Goal: Task Accomplishment & Management: Manage account settings

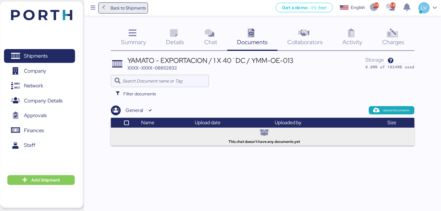
click at [142, 13] on span "Back to Shipments" at bounding box center [123, 7] width 46 height 11
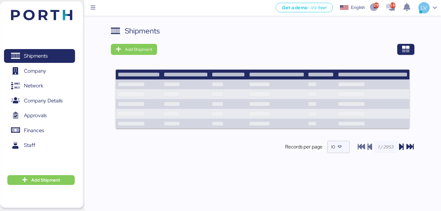
click at [414, 53] on div "Shipments Add Shipment Records per page 10" at bounding box center [262, 121] width 357 height 193
click at [405, 51] on icon "button" at bounding box center [405, 49] width 7 height 7
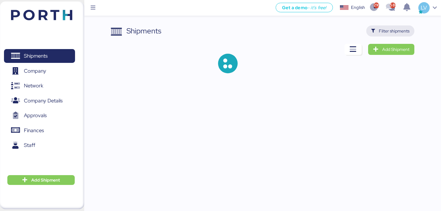
click at [399, 31] on span "Filter shipments" at bounding box center [394, 30] width 31 height 7
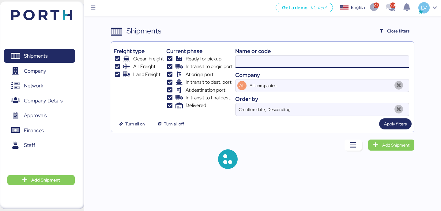
click at [334, 64] on input at bounding box center [321, 61] width 173 height 12
type input "shanghai"
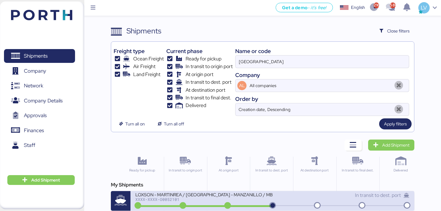
click at [219, 195] on div "LOXSON - MARTINREA / SHANGHAI - MANZANILLO / MBL: COSU6427659700 - HBL: KSSE250…" at bounding box center [203, 193] width 137 height 5
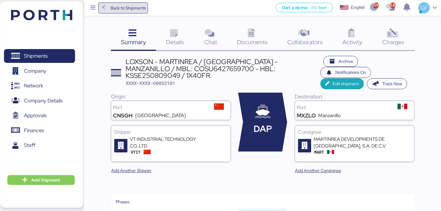
click at [127, 3] on span "Back to Shipments" at bounding box center [123, 7] width 46 height 11
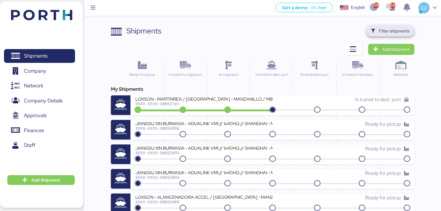
click at [383, 32] on span "Filter shipments" at bounding box center [394, 30] width 31 height 7
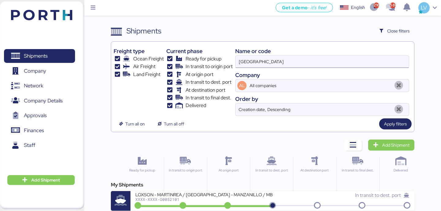
click at [301, 62] on input "shanghai" at bounding box center [321, 61] width 173 height 12
click at [253, 64] on input "shanghai" at bounding box center [321, 61] width 173 height 12
type input "52065"
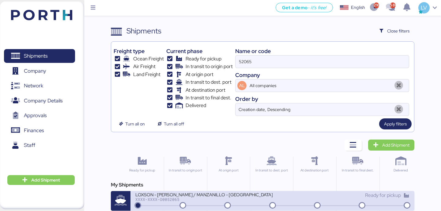
click at [182, 194] on div "LOXSON - CHIN POON / MANZANILLO - SHANGHAI / MBL: - HBL: / LCL" at bounding box center [203, 193] width 137 height 5
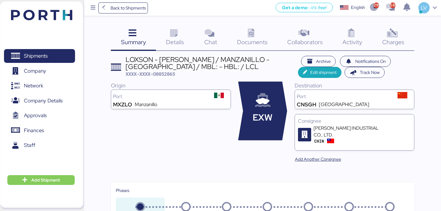
click at [159, 36] on div "Details 0" at bounding box center [175, 37] width 38 height 25
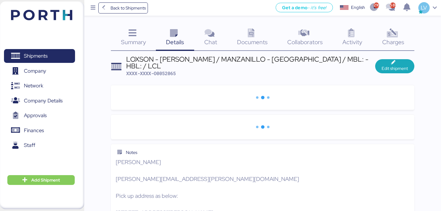
click at [391, 65] on span "Edit shipment" at bounding box center [395, 68] width 26 height 7
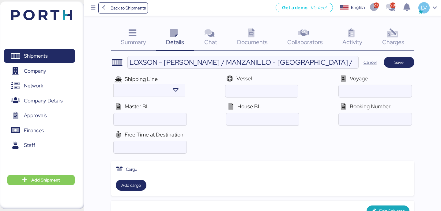
click at [225, 96] on input "ocean" at bounding box center [261, 91] width 73 height 12
click at [186, 113] on input "ocean" at bounding box center [150, 119] width 73 height 12
click at [368, 120] on input "ocean" at bounding box center [375, 119] width 73 height 12
paste input "MEX/SHA/1129131"
type input "MEX/SHA/1129131"
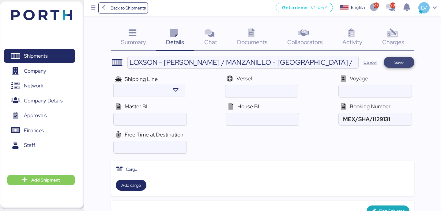
click at [395, 60] on span "Save" at bounding box center [398, 61] width 9 height 7
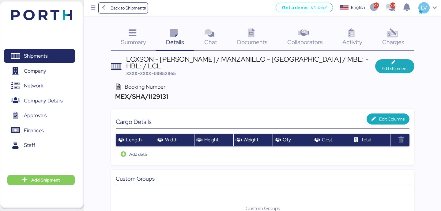
click at [150, 95] on div "Booking Number MEX/SHA/1129131" at bounding box center [262, 91] width 303 height 23
click at [150, 92] on span "MEX/SHA/1129131" at bounding box center [140, 96] width 55 height 8
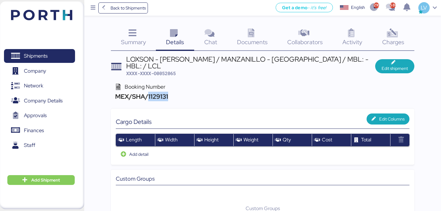
click at [150, 92] on span "MEX/SHA/1129131" at bounding box center [140, 96] width 55 height 8
copy span "1129131"
click at [129, 92] on span "MEX/SHA/1129131" at bounding box center [140, 96] width 55 height 8
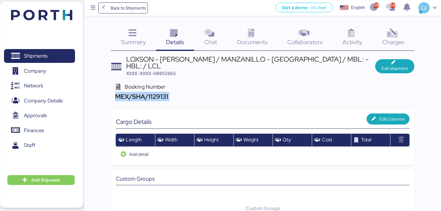
copy div "MEX/SHA/1129131"
click at [175, 70] on div "LOXSON - CHIN POON / MANZANILLO - SHANGHAI / MBL: - HBL: / LCL XXXX-XXXX-O00520…" at bounding box center [250, 66] width 249 height 21
copy span "O0052065"
click at [167, 70] on span "XXXX-XXXX-O0052065" at bounding box center [151, 73] width 50 height 6
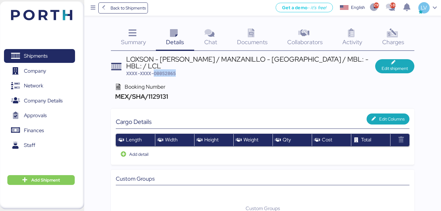
click at [167, 70] on span "XXXX-XXXX-O0052065" at bounding box center [151, 73] width 50 height 6
copy span "O0052065"
click at [400, 32] on div "Charges 0" at bounding box center [393, 37] width 42 height 25
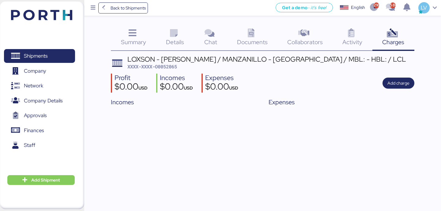
click at [167, 69] on span "XXXX-XXXX-O0052065" at bounding box center [152, 66] width 50 height 6
copy span "O0052065"
click at [186, 36] on div "Details 0" at bounding box center [175, 37] width 38 height 25
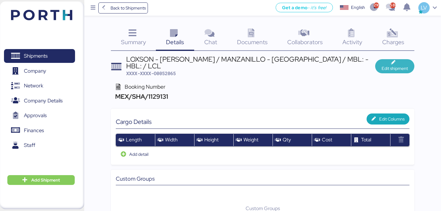
click at [409, 63] on span "Edit shipment" at bounding box center [394, 66] width 39 height 14
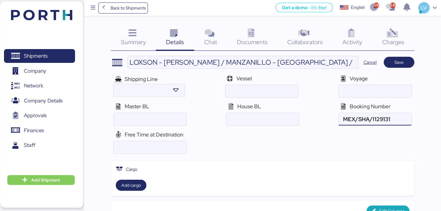
click at [377, 115] on input "ocean" at bounding box center [375, 119] width 73 height 12
paste input "MEX/TXG/1127209"
type input "MEX/TXG/1127209"
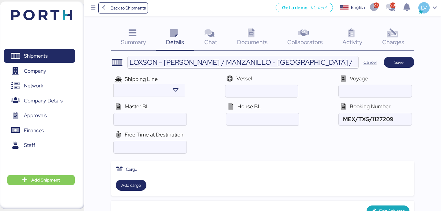
click at [331, 62] on input "LOXSON - CHIN POON / MANZANILLO - SHANGHAI / MBL: - HBL: / LCL" at bounding box center [243, 62] width 231 height 12
paste input "MEX/TXG/1127209"
type input "LOXSON - CHIN POON / MANZANILLO - SHANGHAI bkg:MEX/TXG/1127209 / LCL"
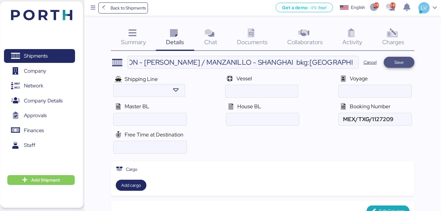
scroll to position [0, 0]
click at [403, 62] on span "Save" at bounding box center [398, 61] width 9 height 7
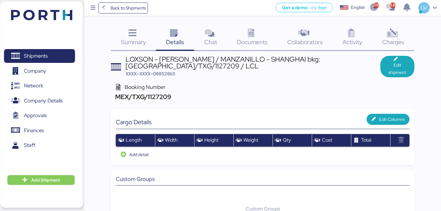
click at [175, 71] on span "XXXX-XXXX-O0052065" at bounding box center [151, 73] width 50 height 6
copy span "O0052065"
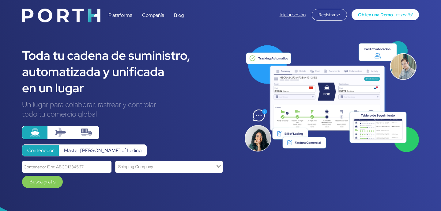
click at [289, 12] on link "Iniciar sesión" at bounding box center [293, 15] width 26 height 6
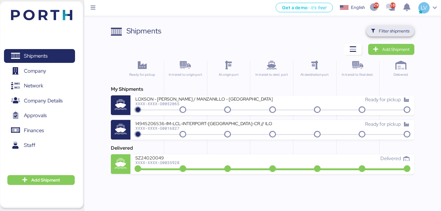
click at [388, 30] on span "Filter shipments" at bounding box center [394, 30] width 31 height 7
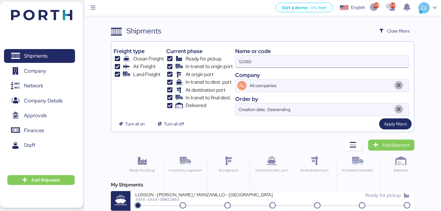
click at [328, 60] on input "52065" at bounding box center [321, 61] width 173 height 12
type input "52058"
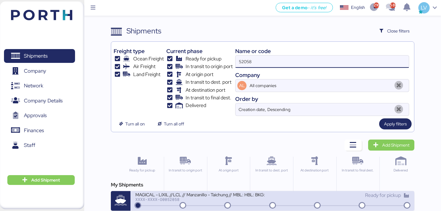
click at [204, 196] on div "MAGICAL - LIXIL //LCL // Manzanillo - Taichung // MBL: HBL: BKG:" at bounding box center [203, 193] width 137 height 5
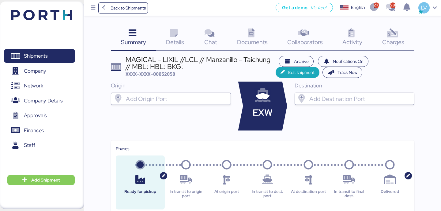
click at [160, 46] on div "Details 0" at bounding box center [175, 37] width 38 height 25
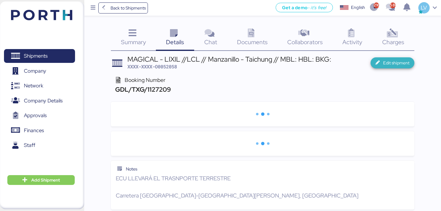
click at [399, 64] on span "Edit shipment" at bounding box center [396, 62] width 26 height 7
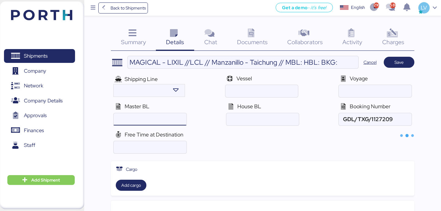
click at [186, 113] on input "ocean" at bounding box center [150, 119] width 73 height 12
click at [363, 113] on div at bounding box center [374, 119] width 73 height 13
click at [363, 113] on input "ocean" at bounding box center [375, 119] width 73 height 12
click at [363, 113] on div at bounding box center [374, 119] width 73 height 13
click at [363, 113] on input "ocean" at bounding box center [375, 119] width 73 height 12
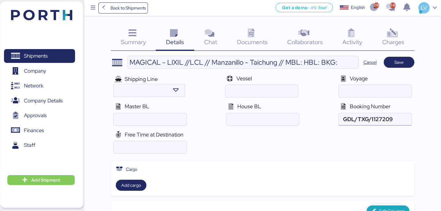
click at [363, 115] on input "ocean" at bounding box center [375, 119] width 73 height 12
paste input "MEX/TXG/1127209"
paste input "MEX"
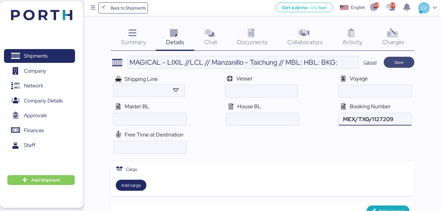
type input "MEX/TXG/1127209"
click at [400, 64] on span "Save" at bounding box center [398, 61] width 9 height 7
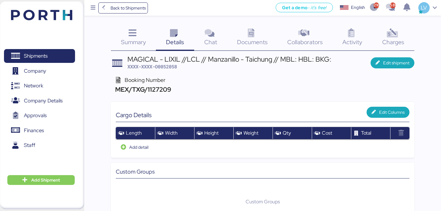
click at [171, 69] on span "XXXX-XXXX-O0052058" at bounding box center [152, 66] width 50 height 6
copy span "O0052058"
